Goal: Navigation & Orientation: Find specific page/section

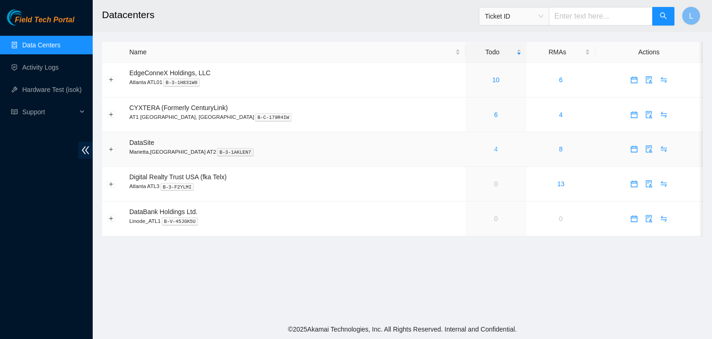
click at [494, 152] on link "4" at bounding box center [496, 148] width 4 height 7
